Goal: Task Accomplishment & Management: Use online tool/utility

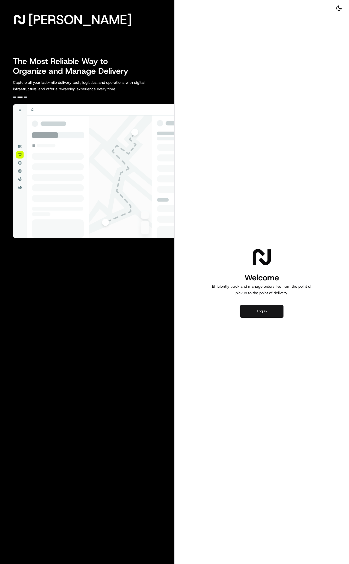
click at [266, 310] on button "Log in" at bounding box center [261, 311] width 43 height 13
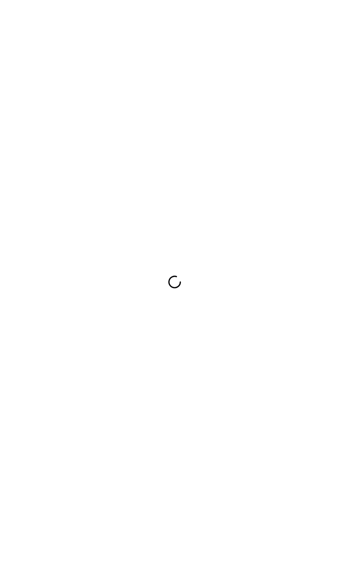
click at [205, 155] on div at bounding box center [174, 282] width 349 height 564
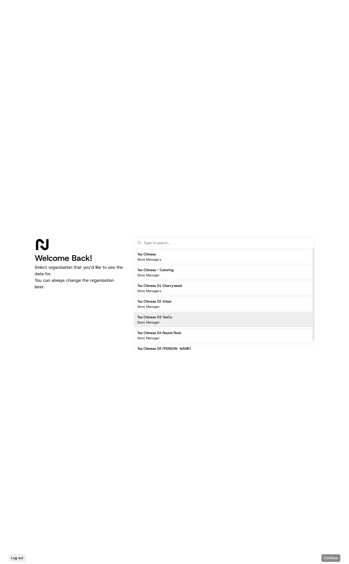
click at [173, 314] on div "Tso Chinese 03 TsoCo Store Manager" at bounding box center [224, 319] width 181 height 15
click at [327, 557] on button "Continue" at bounding box center [331, 558] width 19 height 8
